Goal: Navigation & Orientation: Understand site structure

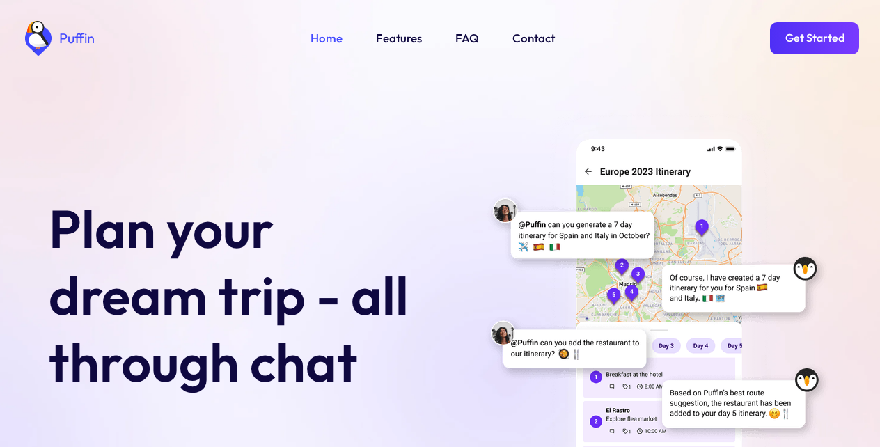
click at [813, 36] on link "Get Started" at bounding box center [814, 38] width 89 height 32
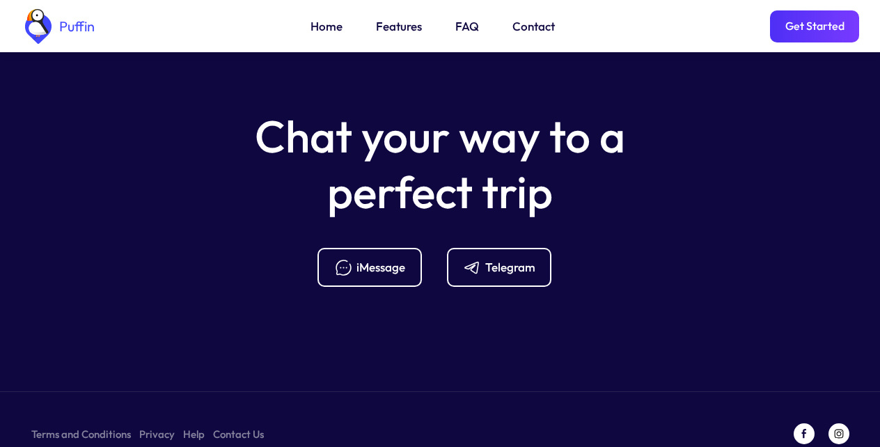
scroll to position [5517, 0]
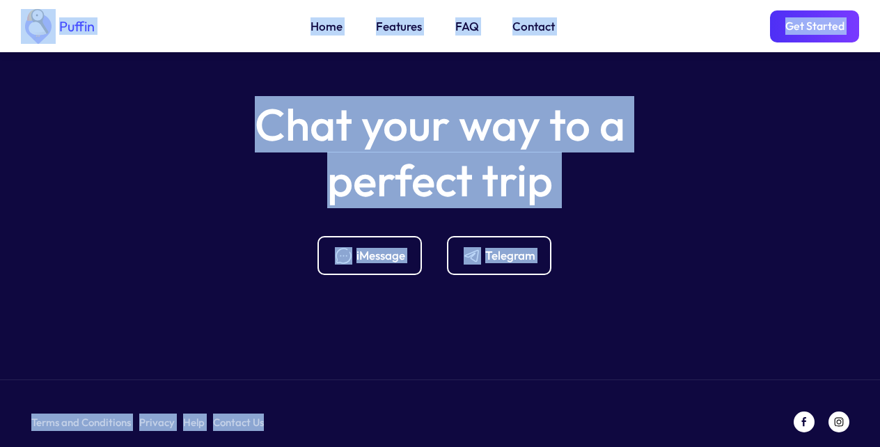
click at [393, 28] on link "Features" at bounding box center [399, 26] width 46 height 18
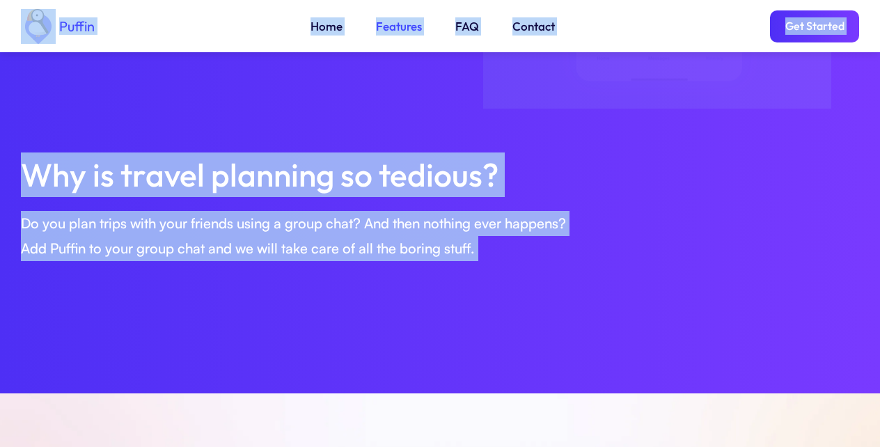
scroll to position [477, 0]
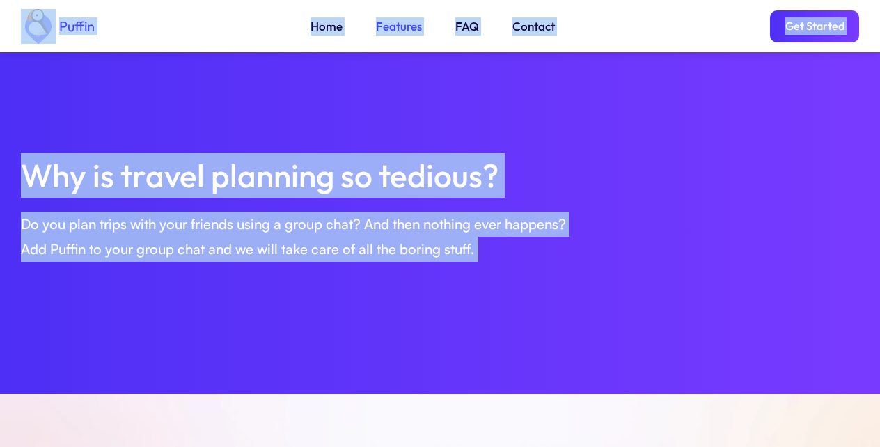
click at [648, 15] on div "Puffin Home Features FAQ Contact Get Started" at bounding box center [440, 26] width 838 height 52
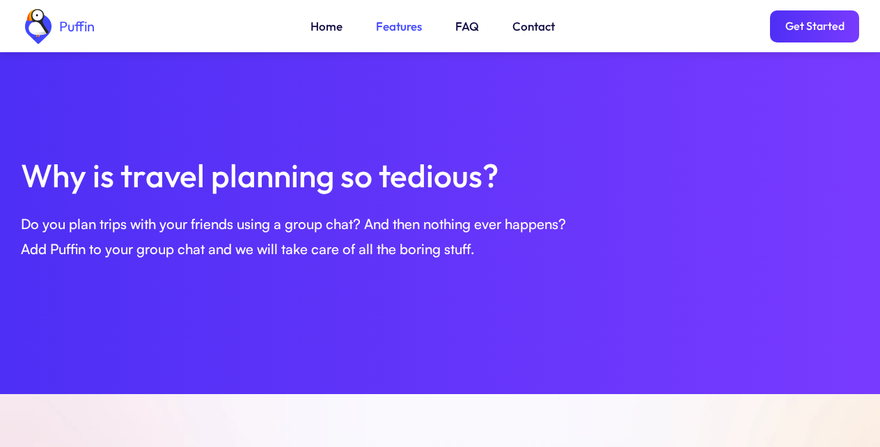
click at [464, 28] on link "FAQ" at bounding box center [467, 26] width 24 height 18
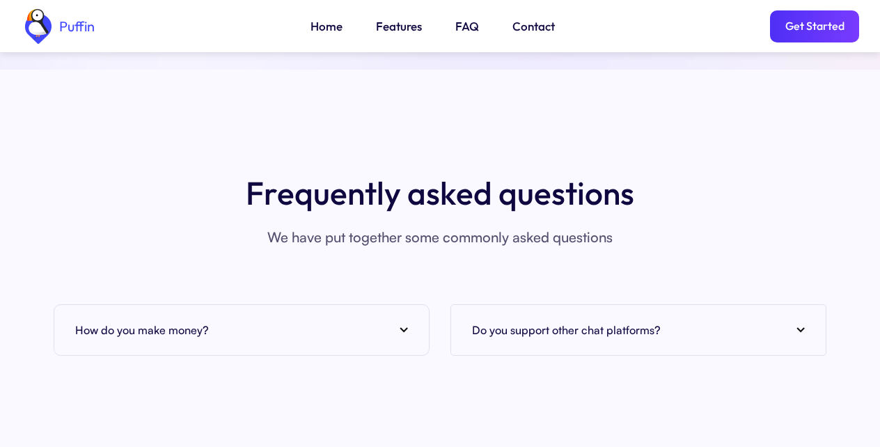
scroll to position [5468, 0]
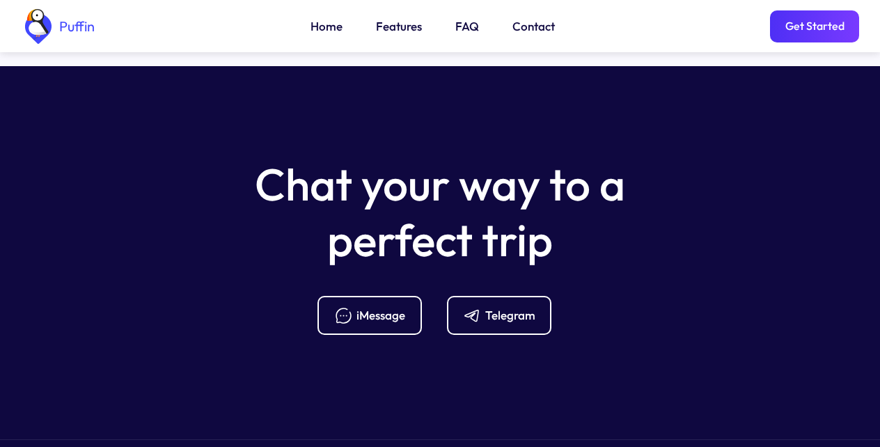
click at [530, 30] on link "Contact" at bounding box center [533, 26] width 42 height 18
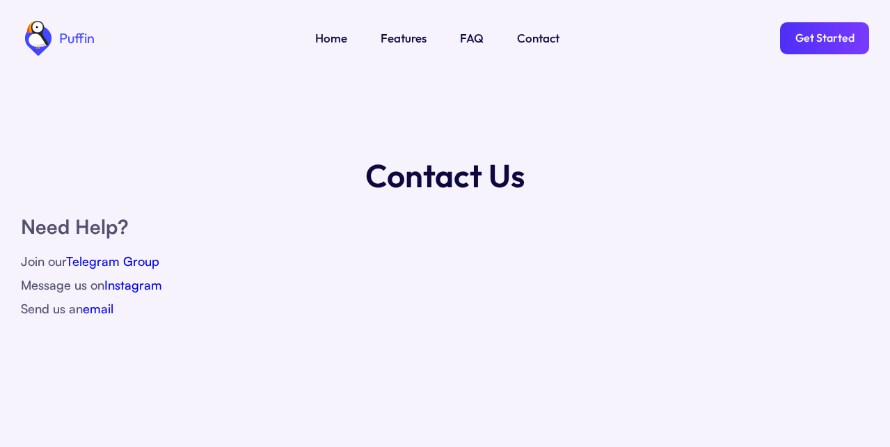
click at [329, 36] on link "Home" at bounding box center [331, 38] width 32 height 18
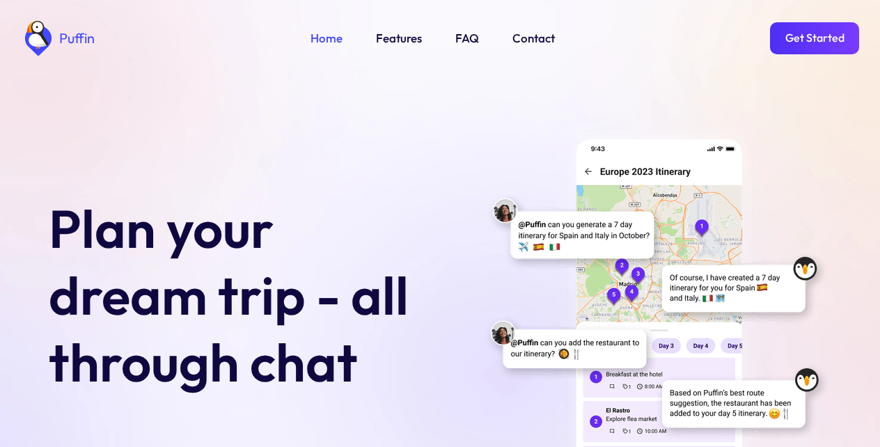
click at [818, 35] on link "Get Started" at bounding box center [814, 38] width 89 height 32
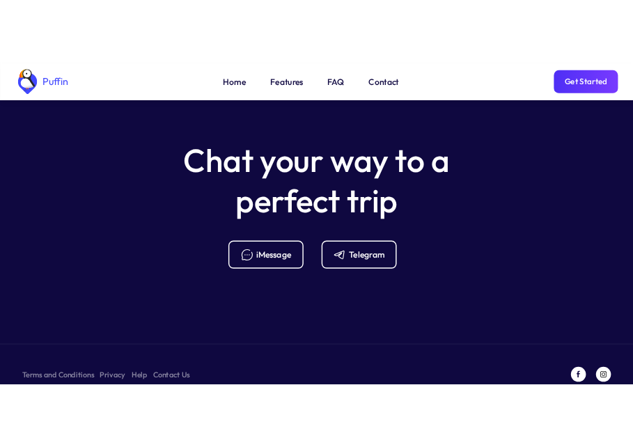
scroll to position [5517, 0]
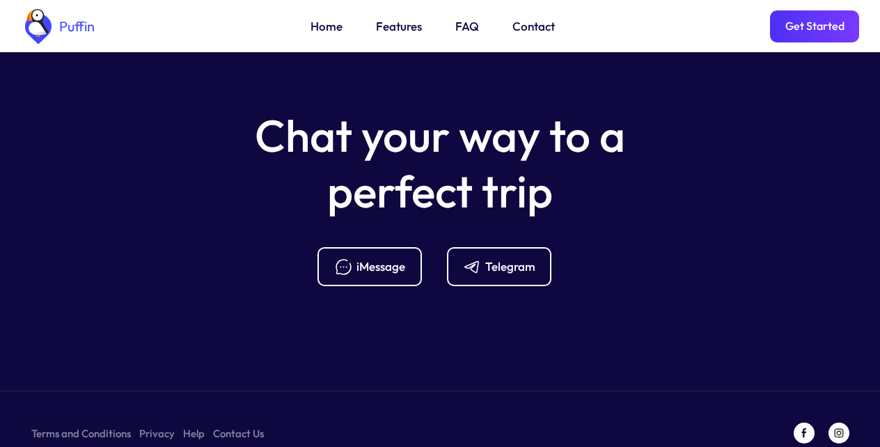
click at [393, 13] on div "Puffin Home Features FAQ Contact Get Started" at bounding box center [440, 26] width 838 height 52
click at [731, 117] on div "Chat your way to a perfect trip iMessage Telegram" at bounding box center [440, 197] width 880 height 178
drag, startPoint x: 560, startPoint y: 30, endPoint x: 308, endPoint y: 30, distance: 252.7
click at [308, 30] on div "Puffin Home Features FAQ Contact Get Started" at bounding box center [440, 26] width 838 height 52
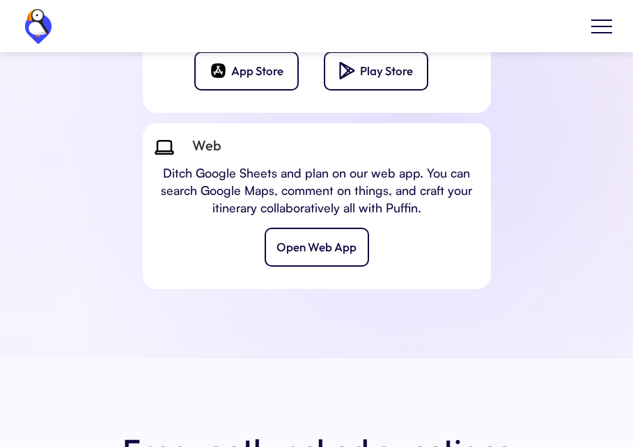
scroll to position [6688, 0]
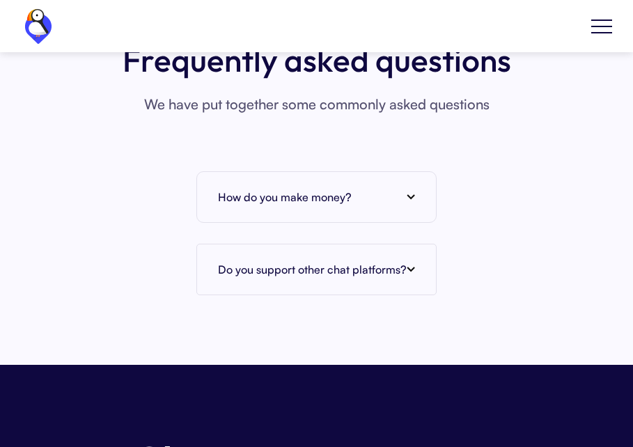
click at [407, 187] on div "How do you make money?" at bounding box center [316, 197] width 197 height 21
